Goal: Task Accomplishment & Management: Manage account settings

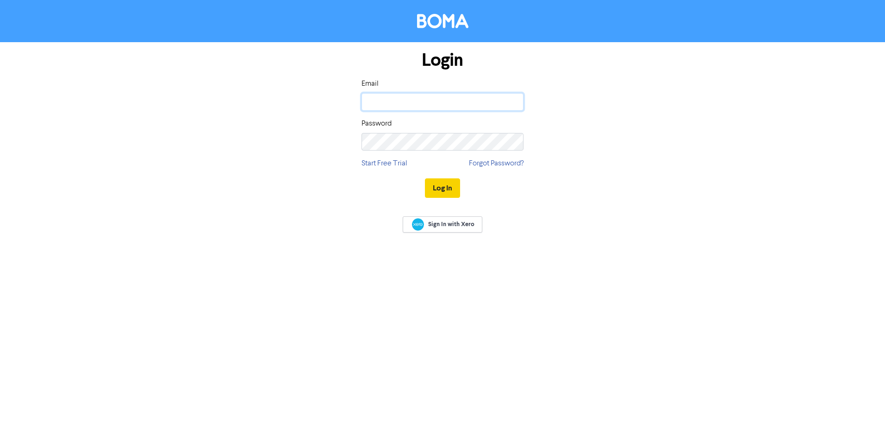
type input "[EMAIL_ADDRESS][DOMAIN_NAME]"
click at [443, 179] on button "Log In" at bounding box center [442, 187] width 35 height 19
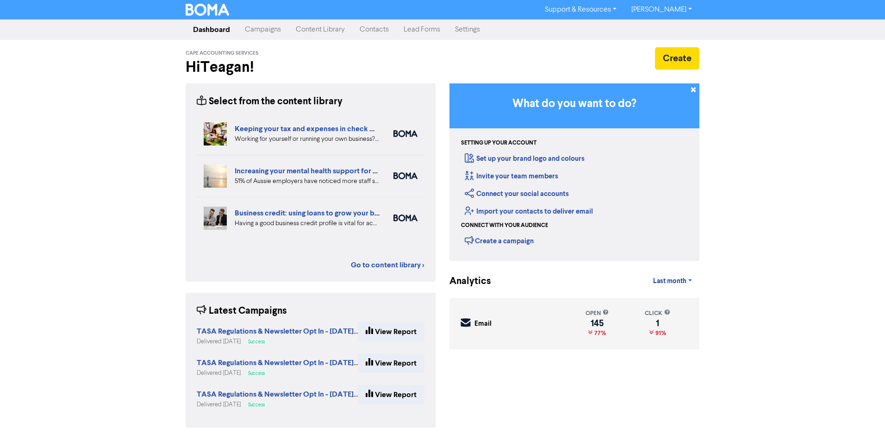
click at [380, 29] on link "Contacts" at bounding box center [374, 29] width 44 height 19
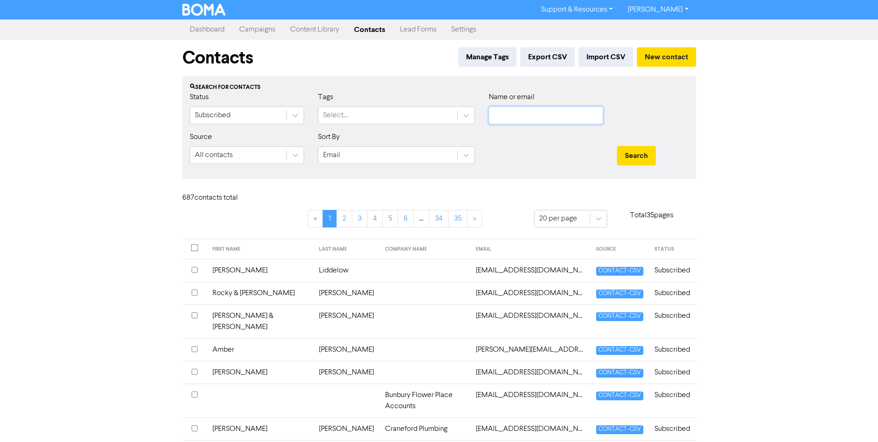
click at [552, 117] on input "text" at bounding box center [546, 115] width 114 height 18
type input "[PERSON_NAME]"
click at [617, 146] on button "Search" at bounding box center [636, 155] width 39 height 19
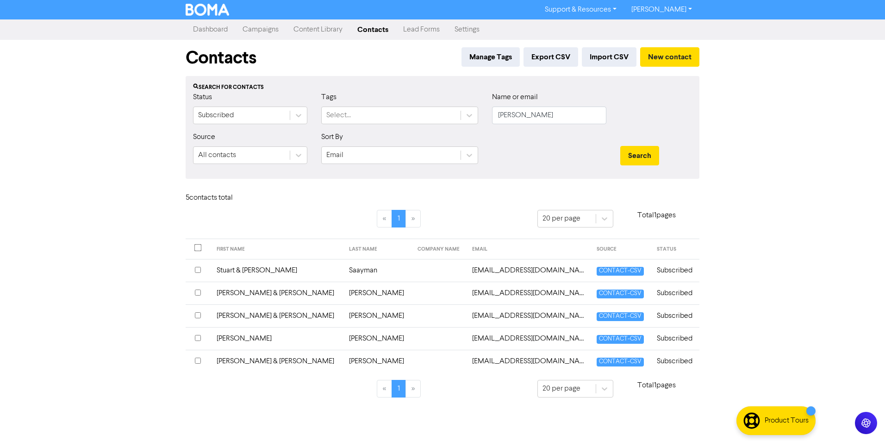
click at [232, 337] on td "[PERSON_NAME]" at bounding box center [277, 338] width 133 height 23
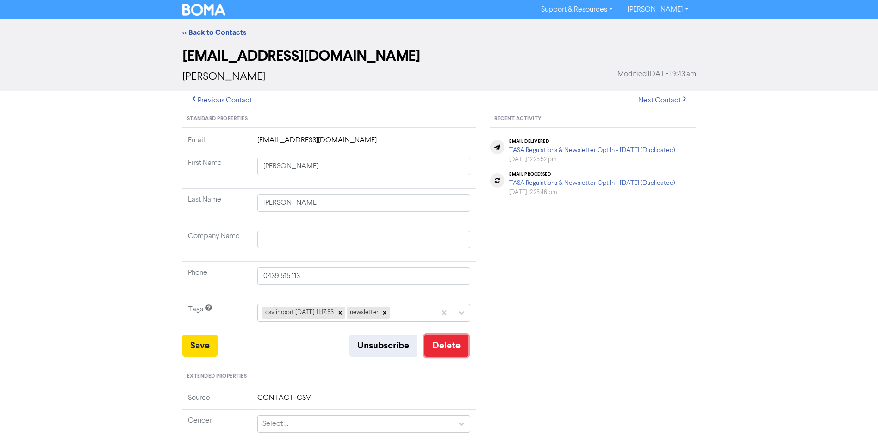
click at [451, 345] on button "Delete" at bounding box center [447, 345] width 44 height 22
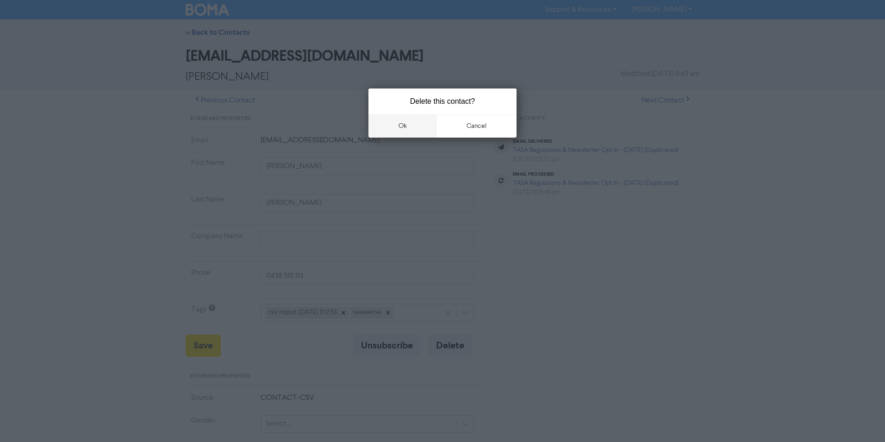
click at [401, 125] on button "ok" at bounding box center [403, 125] width 69 height 23
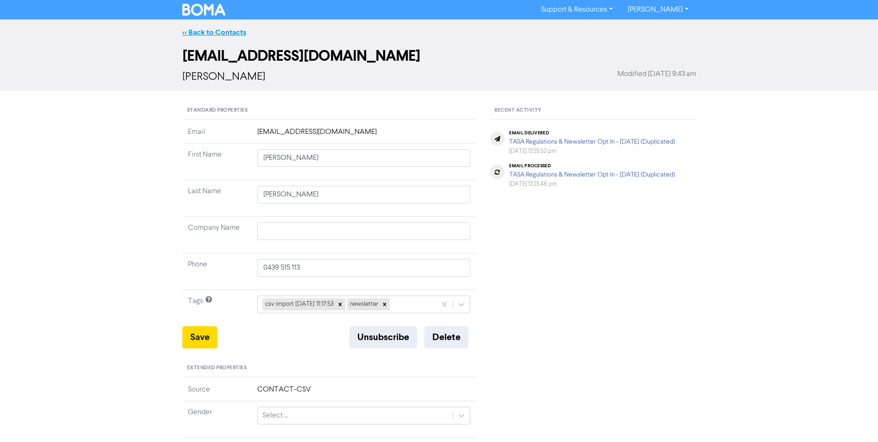
click at [202, 35] on link "<< Back to Contacts" at bounding box center [214, 32] width 64 height 9
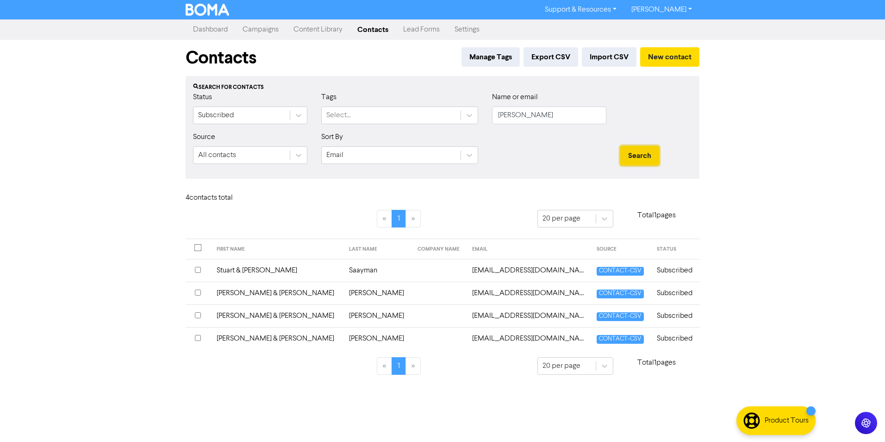
click at [645, 155] on button "Search" at bounding box center [639, 155] width 39 height 19
